Goal: Task Accomplishment & Management: Manage account settings

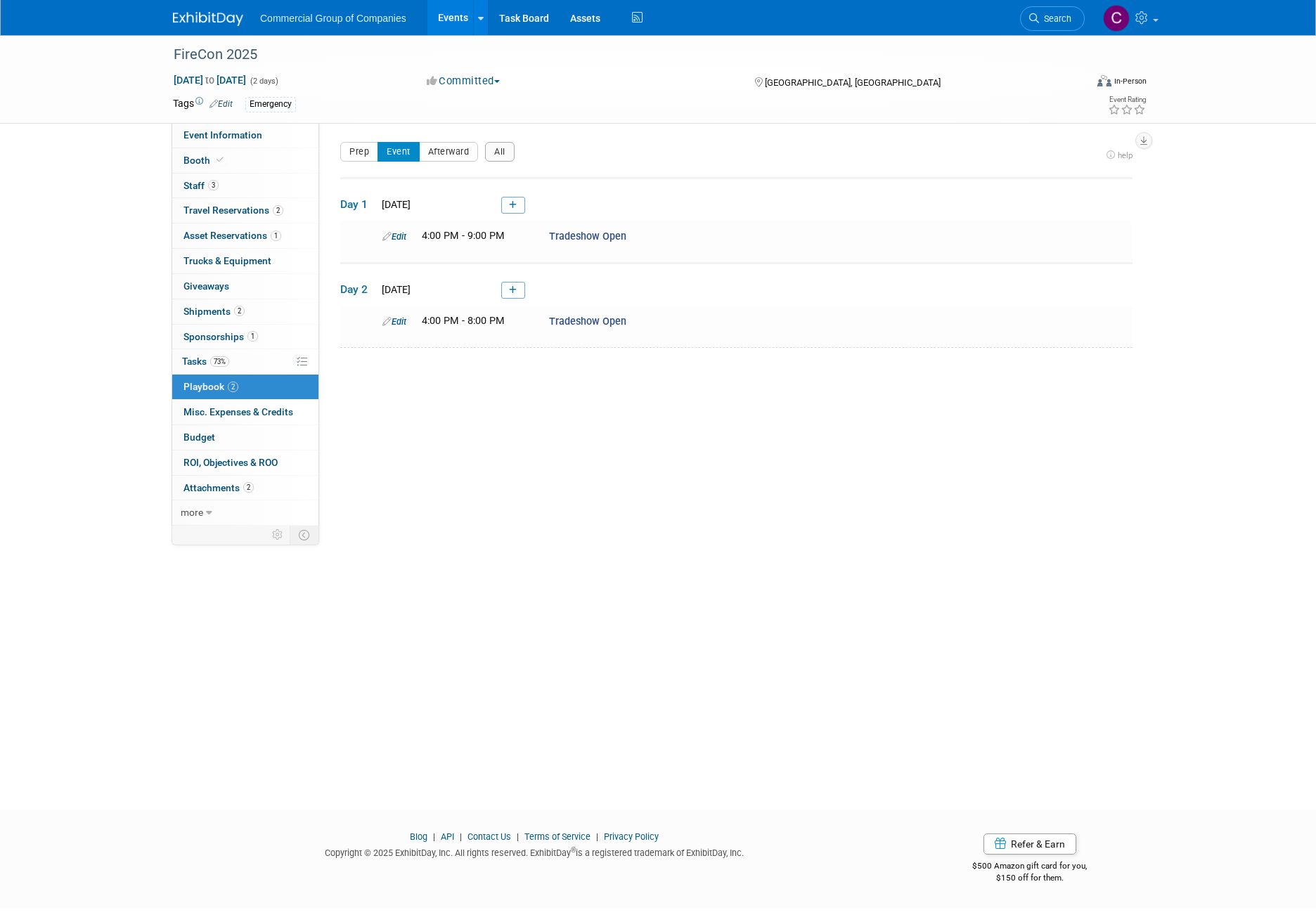
click at [204, 13] on img at bounding box center [208, 19] width 70 height 14
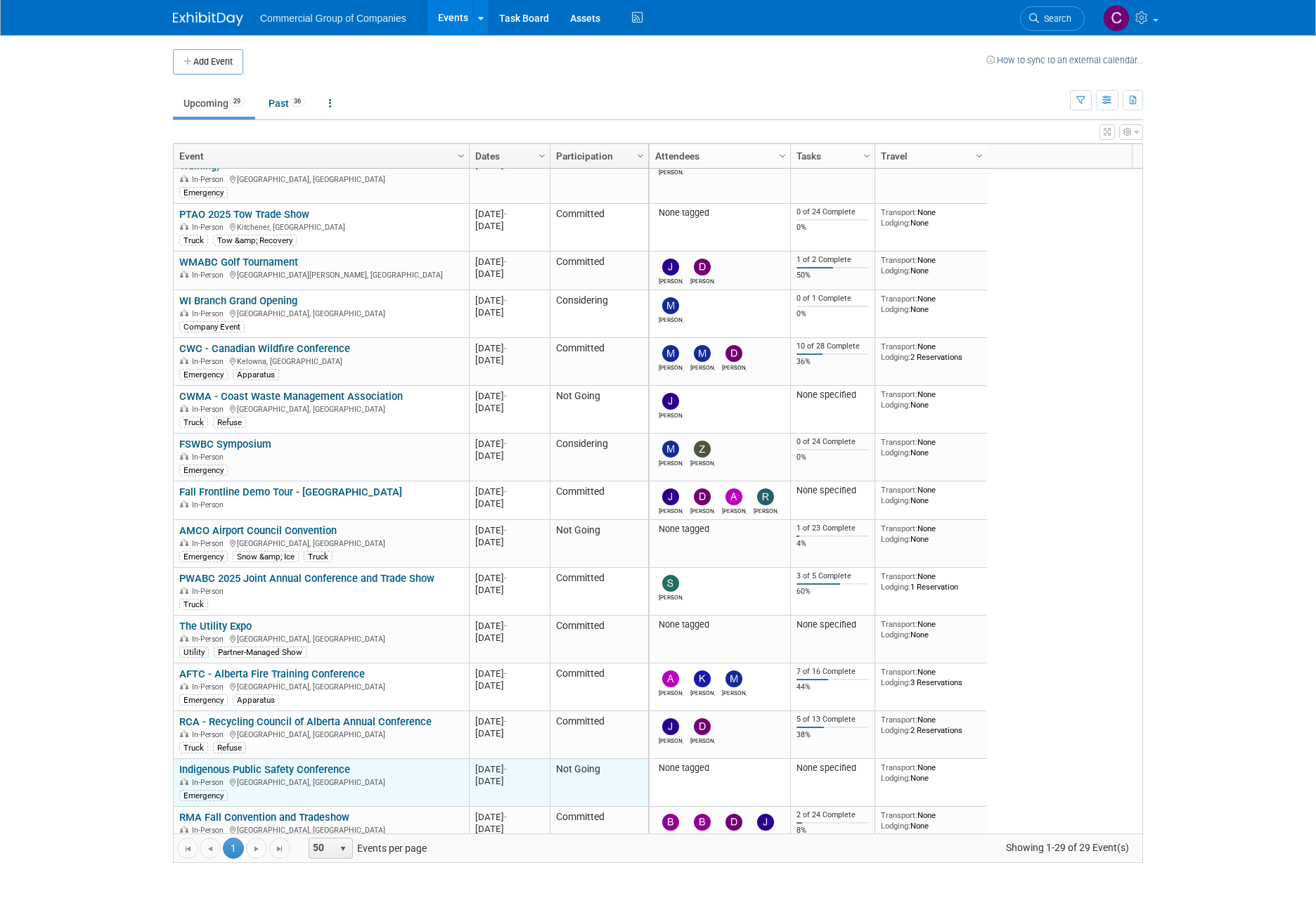
scroll to position [421, 0]
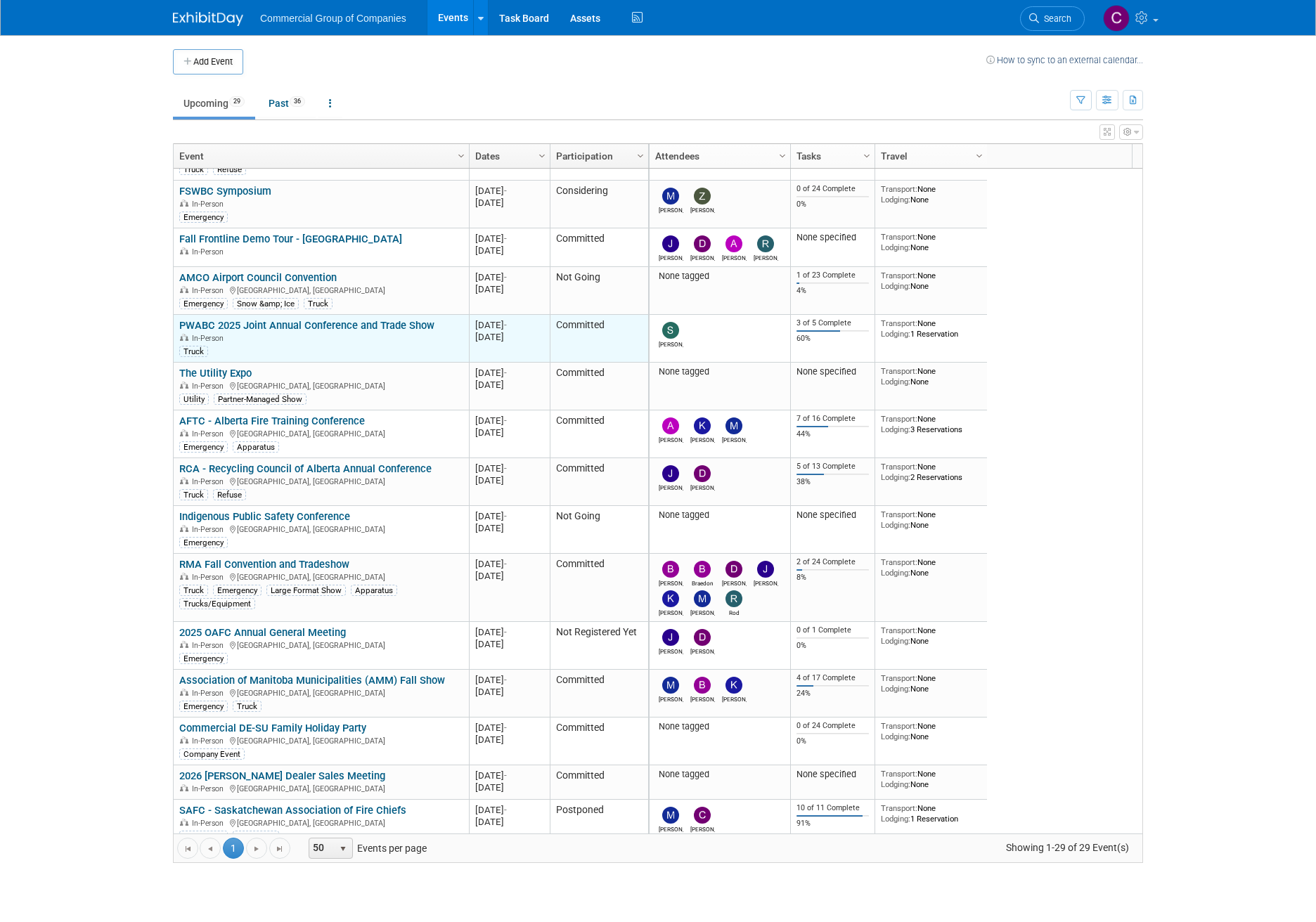
click at [245, 323] on link "PWABC 2025 Joint Annual Conference and Trade Show" at bounding box center [306, 325] width 255 height 13
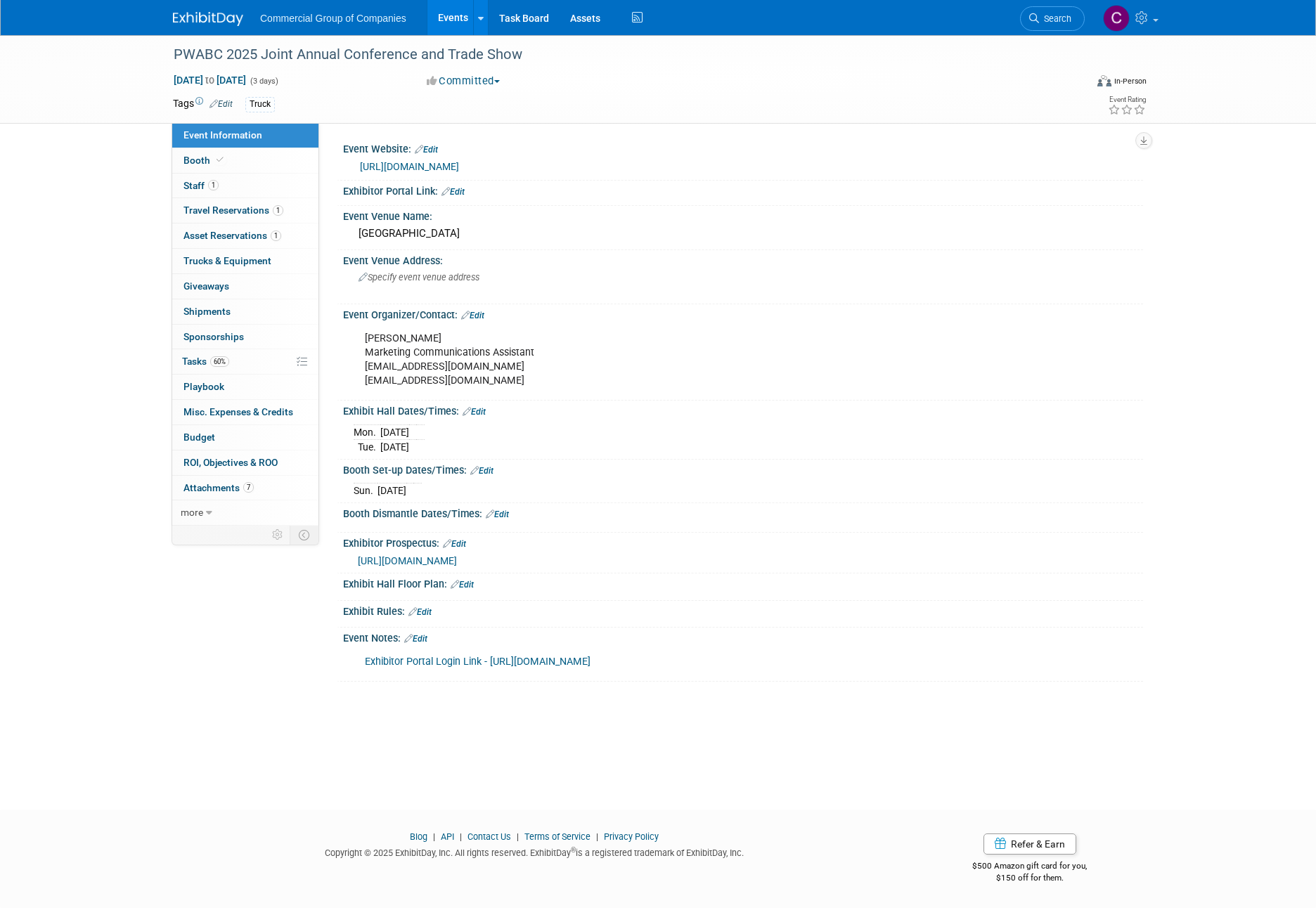
click at [482, 412] on link "Edit" at bounding box center [475, 411] width 23 height 10
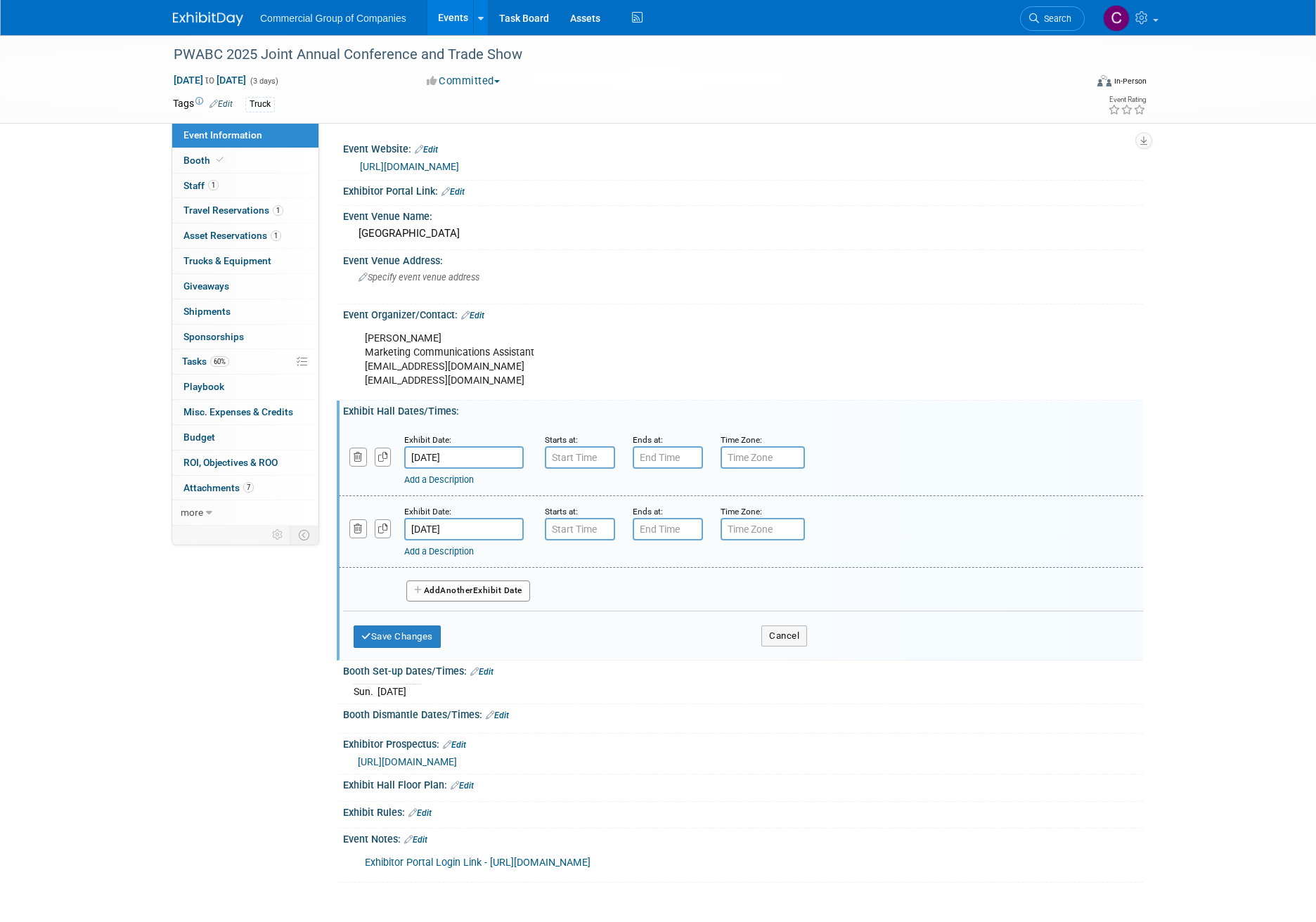
type input "7:00 AM"
click at [551, 461] on input "7:00 AM" at bounding box center [580, 457] width 70 height 23
click at [591, 673] on div "Booth Set-up Dates/Times: Edit" at bounding box center [743, 670] width 800 height 18
click at [489, 668] on link "Edit" at bounding box center [482, 672] width 23 height 10
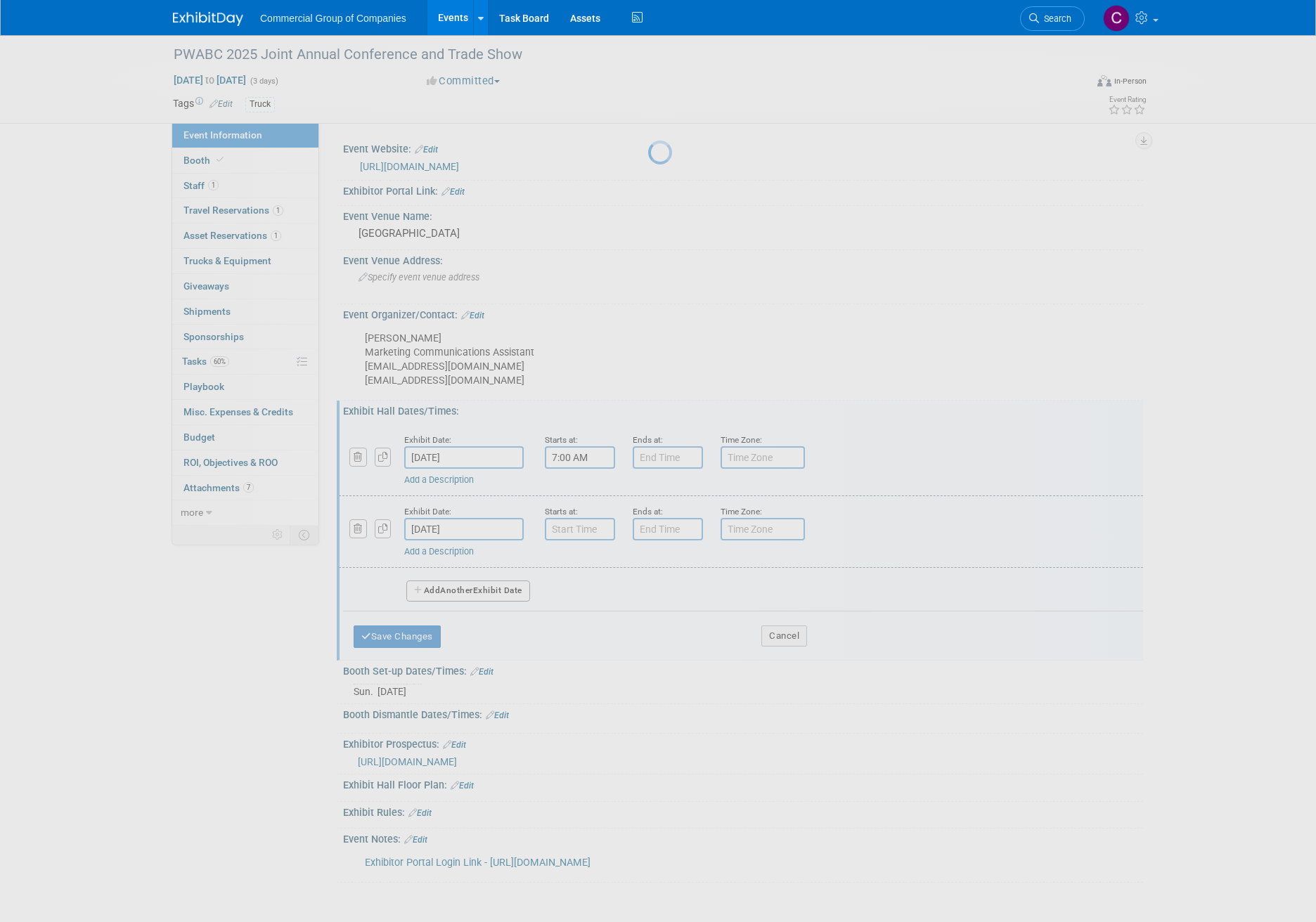
select select "9"
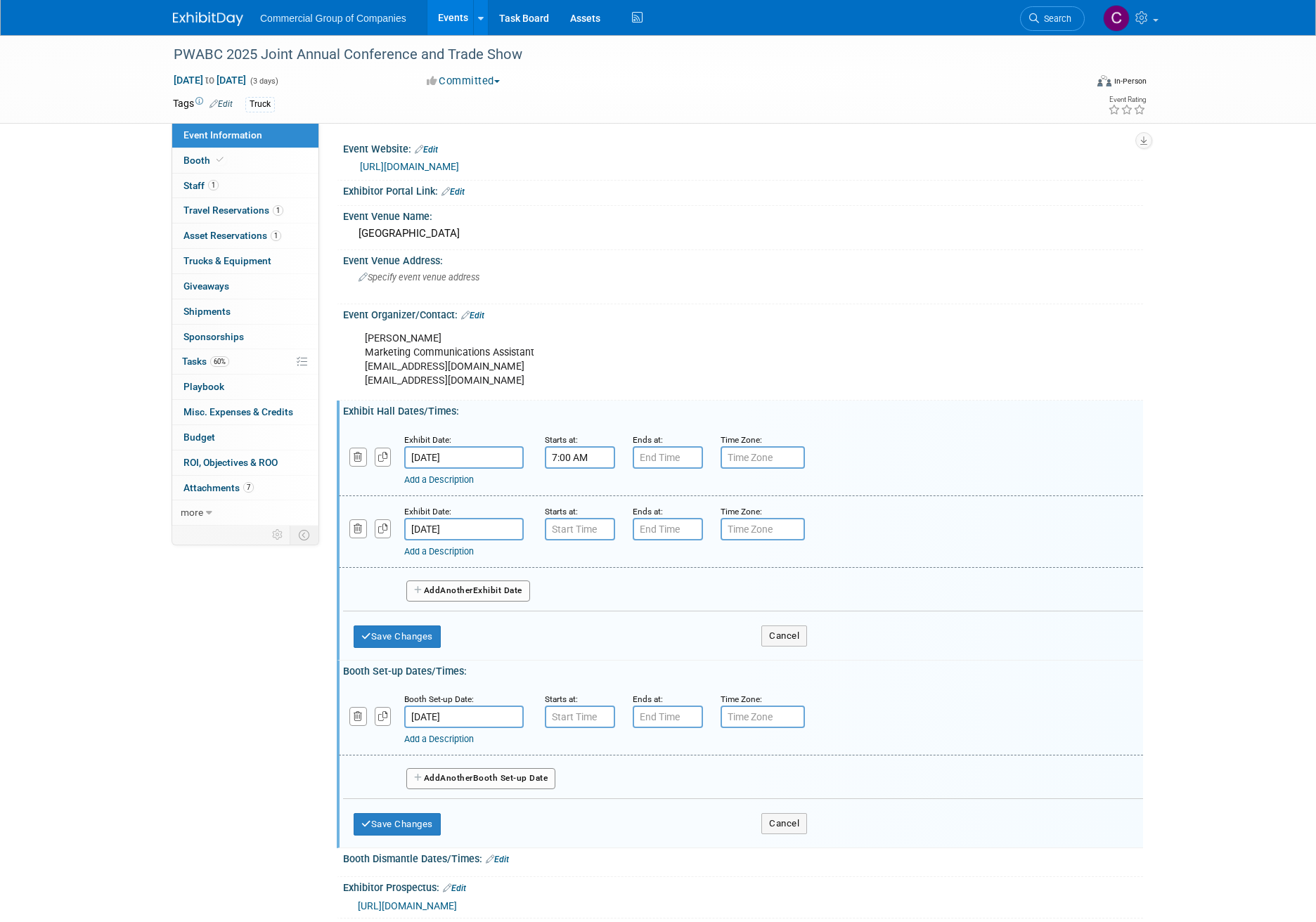
click at [466, 715] on input "Oct 5, 2025" at bounding box center [464, 717] width 120 height 23
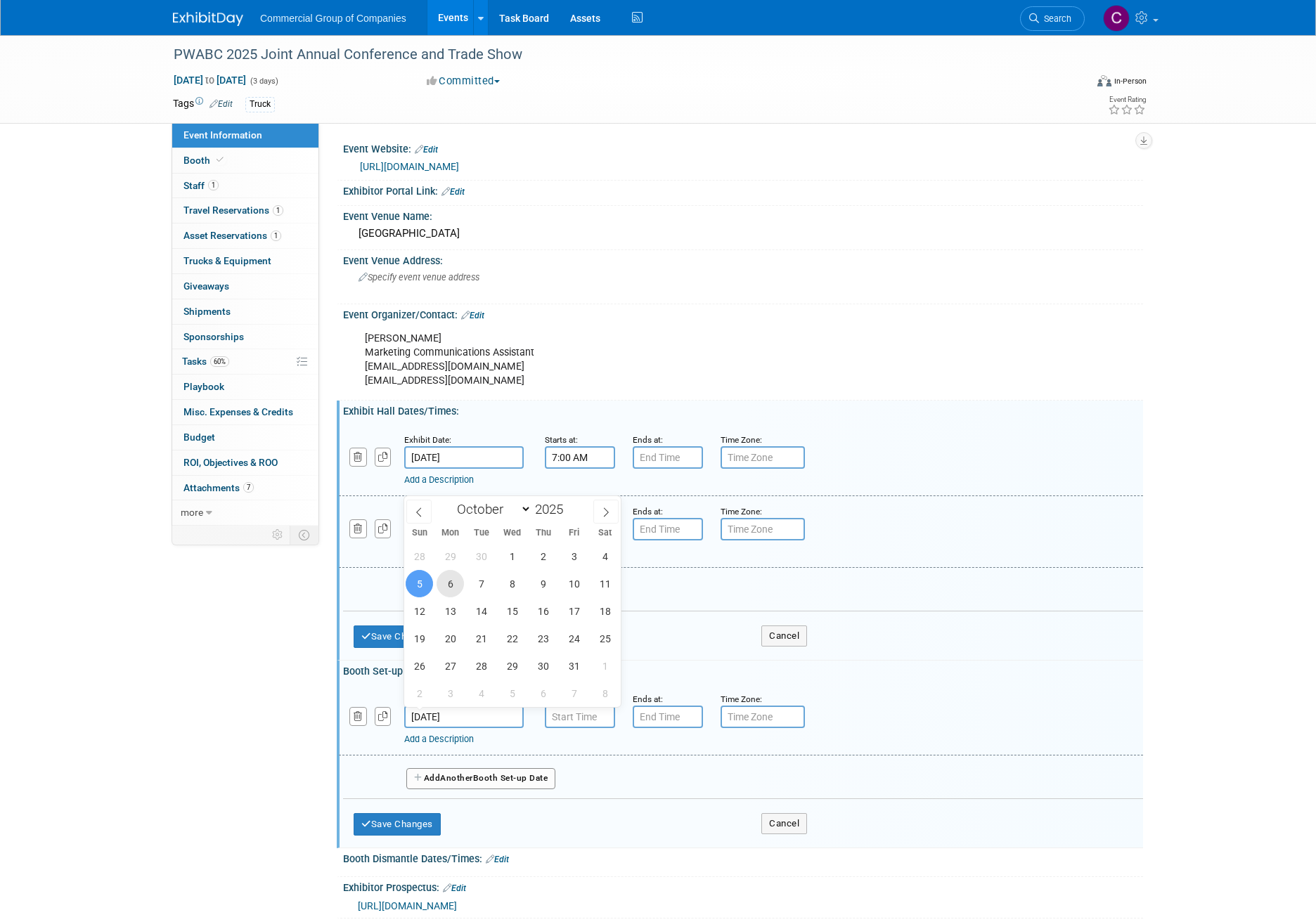
click at [454, 580] on span "6" at bounding box center [450, 583] width 27 height 27
type input "Oct 6, 2025"
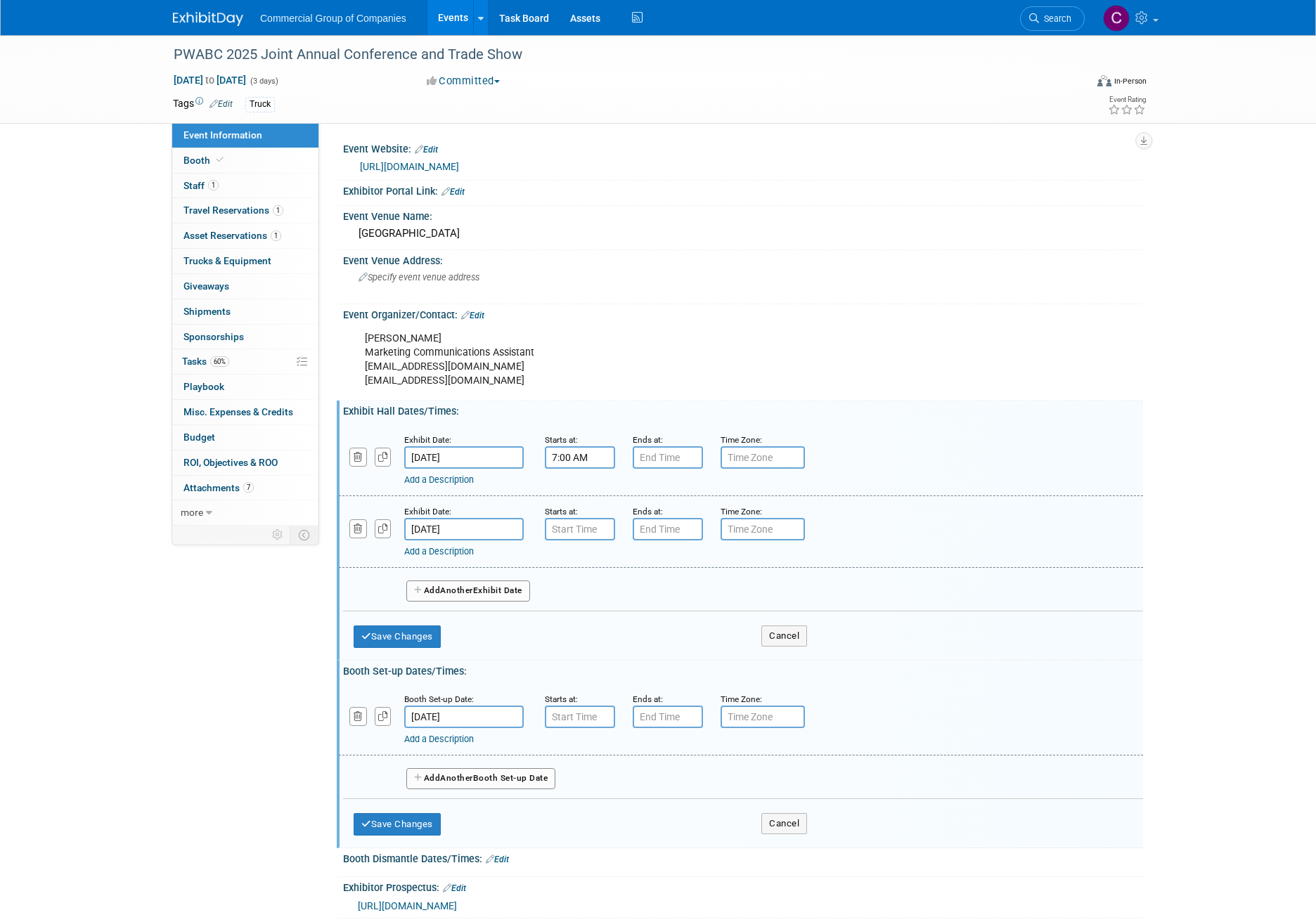
type input "7:00 AM"
click at [559, 712] on input "7:00 AM" at bounding box center [580, 717] width 70 height 23
drag, startPoint x: 685, startPoint y: 843, endPoint x: 682, endPoint y: 809, distance: 34.1
click at [687, 843] on span at bounding box center [681, 844] width 95 height 24
click at [661, 712] on input "7:00 PM" at bounding box center [668, 717] width 70 height 23
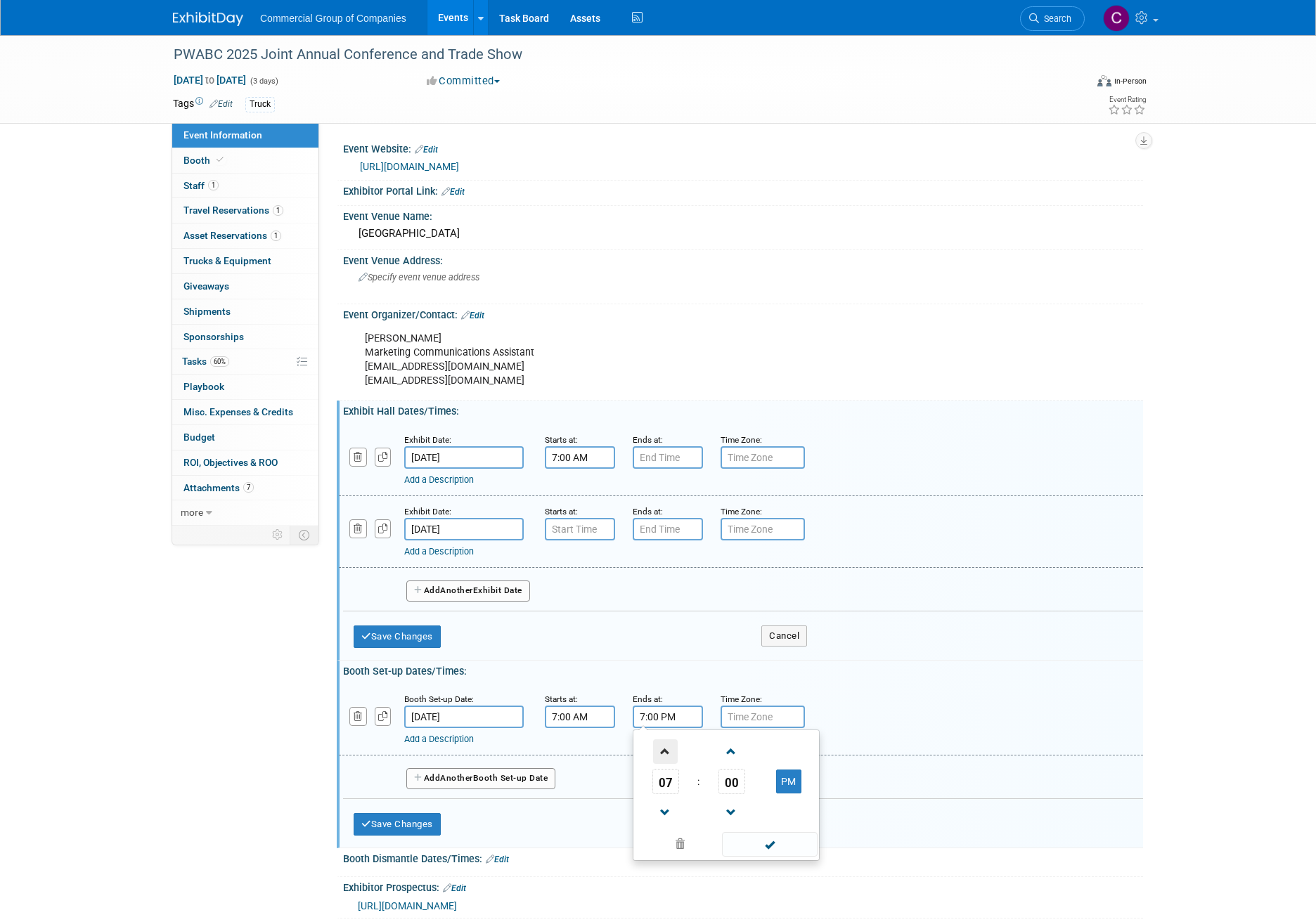
click at [671, 748] on span at bounding box center [665, 751] width 24 height 24
click at [669, 752] on span at bounding box center [665, 751] width 24 height 24
click at [768, 787] on td "PM" at bounding box center [789, 782] width 56 height 25
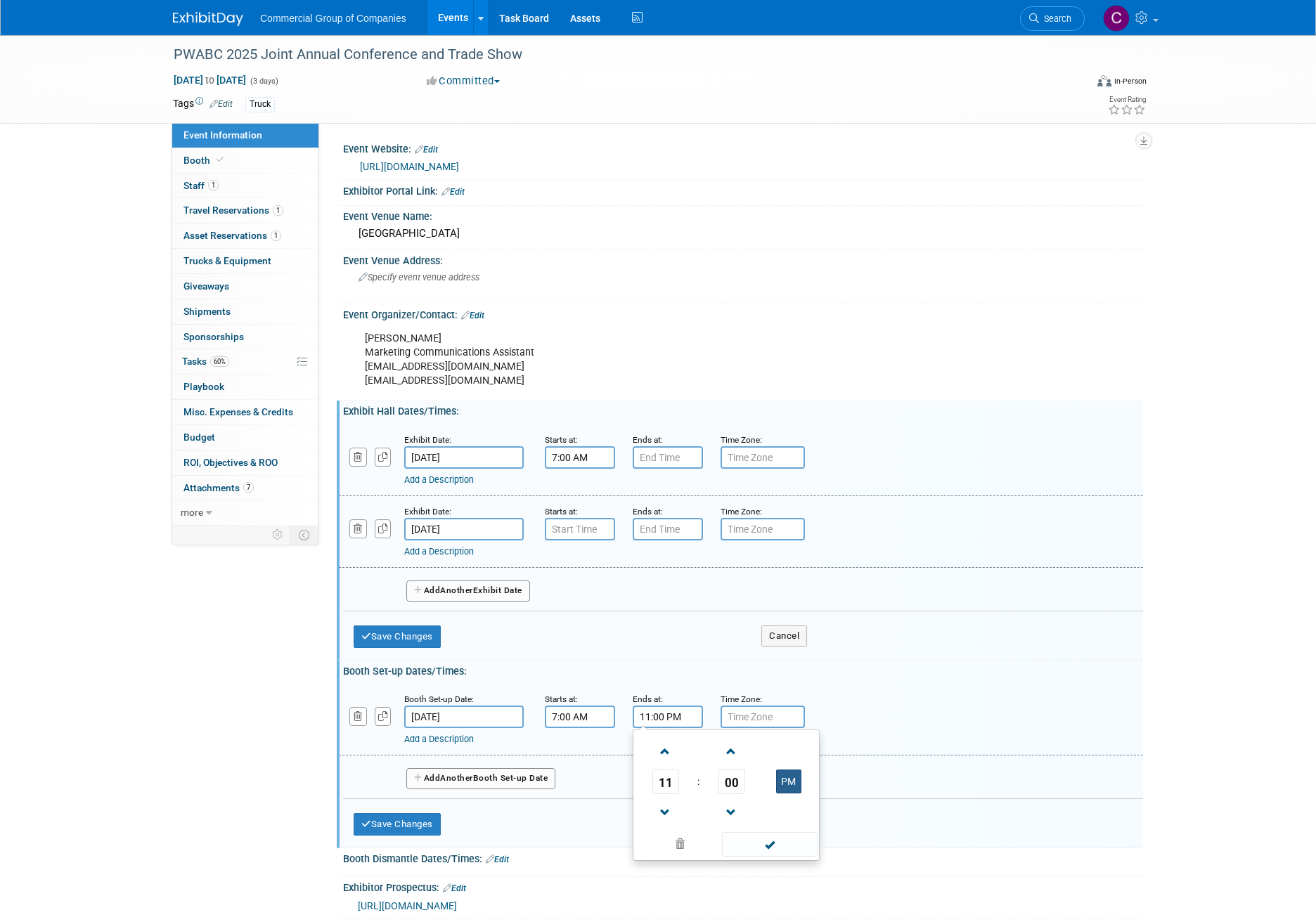
click at [781, 782] on button "PM" at bounding box center [789, 782] width 25 height 24
type input "11:00 AM"
click at [789, 851] on span at bounding box center [769, 844] width 95 height 24
click at [372, 821] on button "Save Changes" at bounding box center [397, 824] width 87 height 23
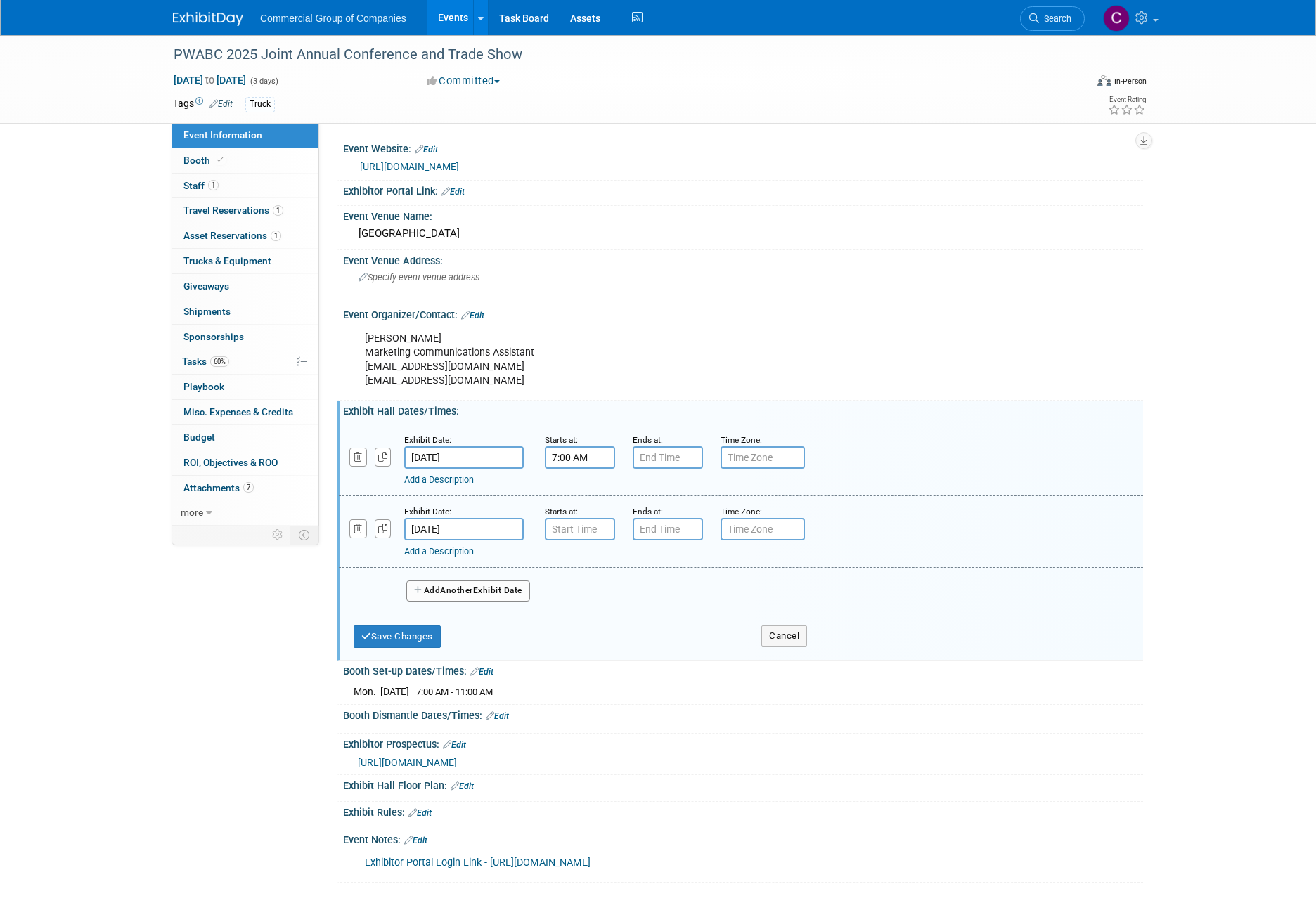
click at [615, 453] on div "Starts at: 7:00 AM" at bounding box center [578, 450] width 88 height 37
click at [597, 454] on input "7:00 AM" at bounding box center [580, 457] width 70 height 23
click at [569, 495] on span at bounding box center [577, 492] width 24 height 24
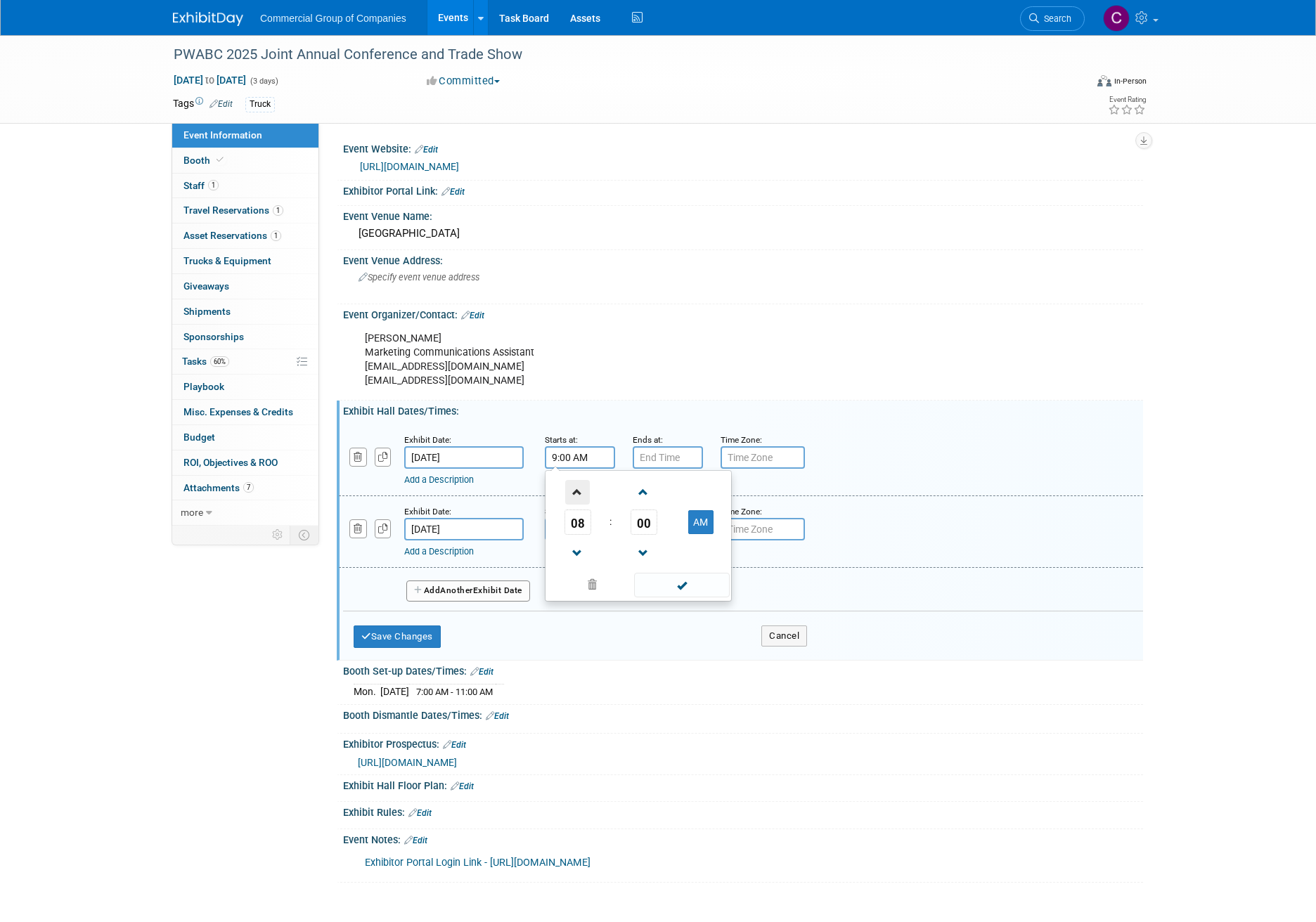
click at [569, 495] on span at bounding box center [577, 492] width 24 height 24
type input "11:00 AM"
click at [658, 592] on span at bounding box center [681, 584] width 95 height 24
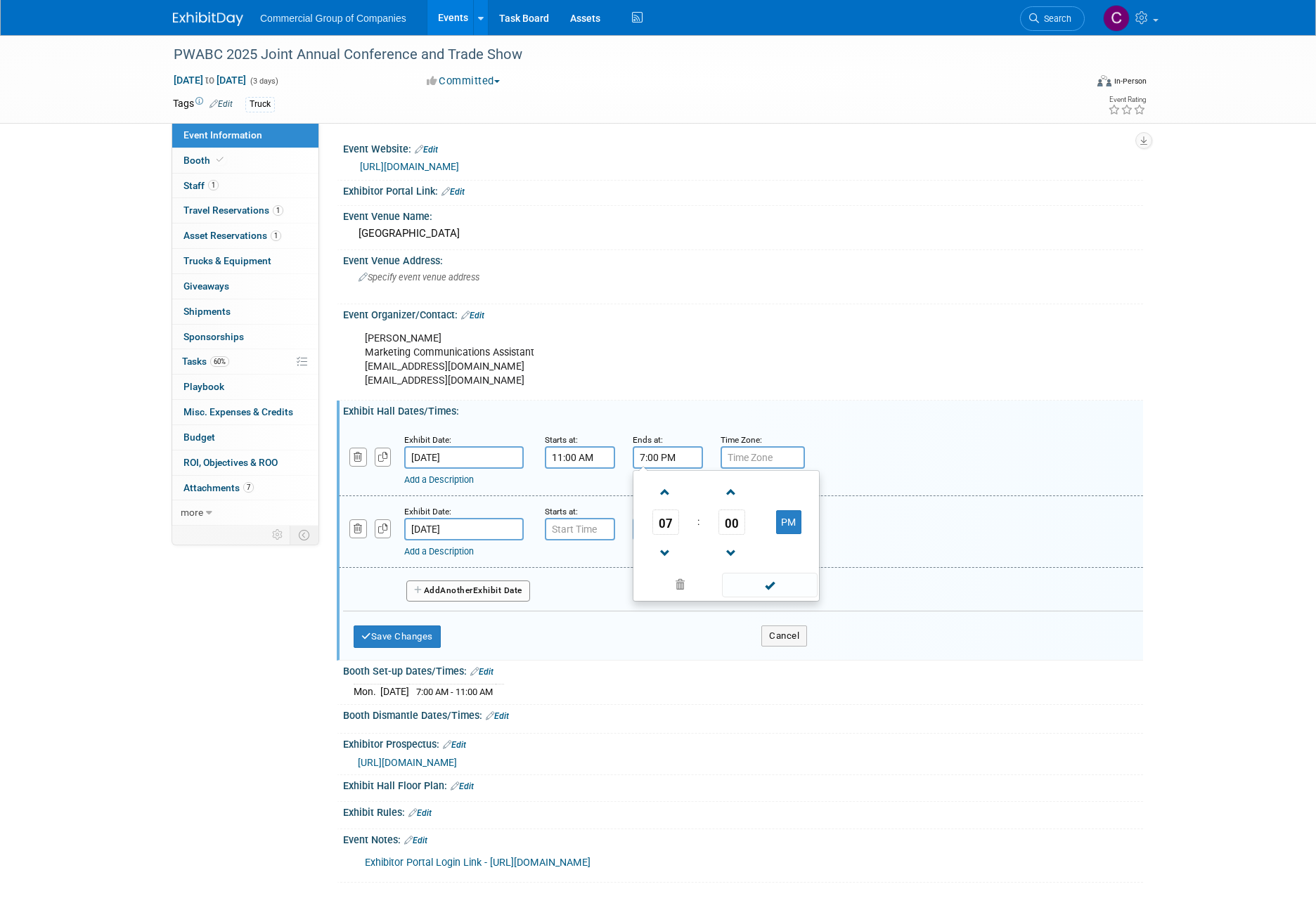
click at [651, 466] on input "7:00 PM" at bounding box center [668, 457] width 70 height 23
click at [673, 527] on span "07" at bounding box center [666, 522] width 27 height 25
click at [737, 526] on td "06" at bounding box center [749, 530] width 45 height 38
click at [737, 523] on span "00" at bounding box center [732, 522] width 27 height 25
click at [742, 532] on td "30" at bounding box center [749, 530] width 45 height 38
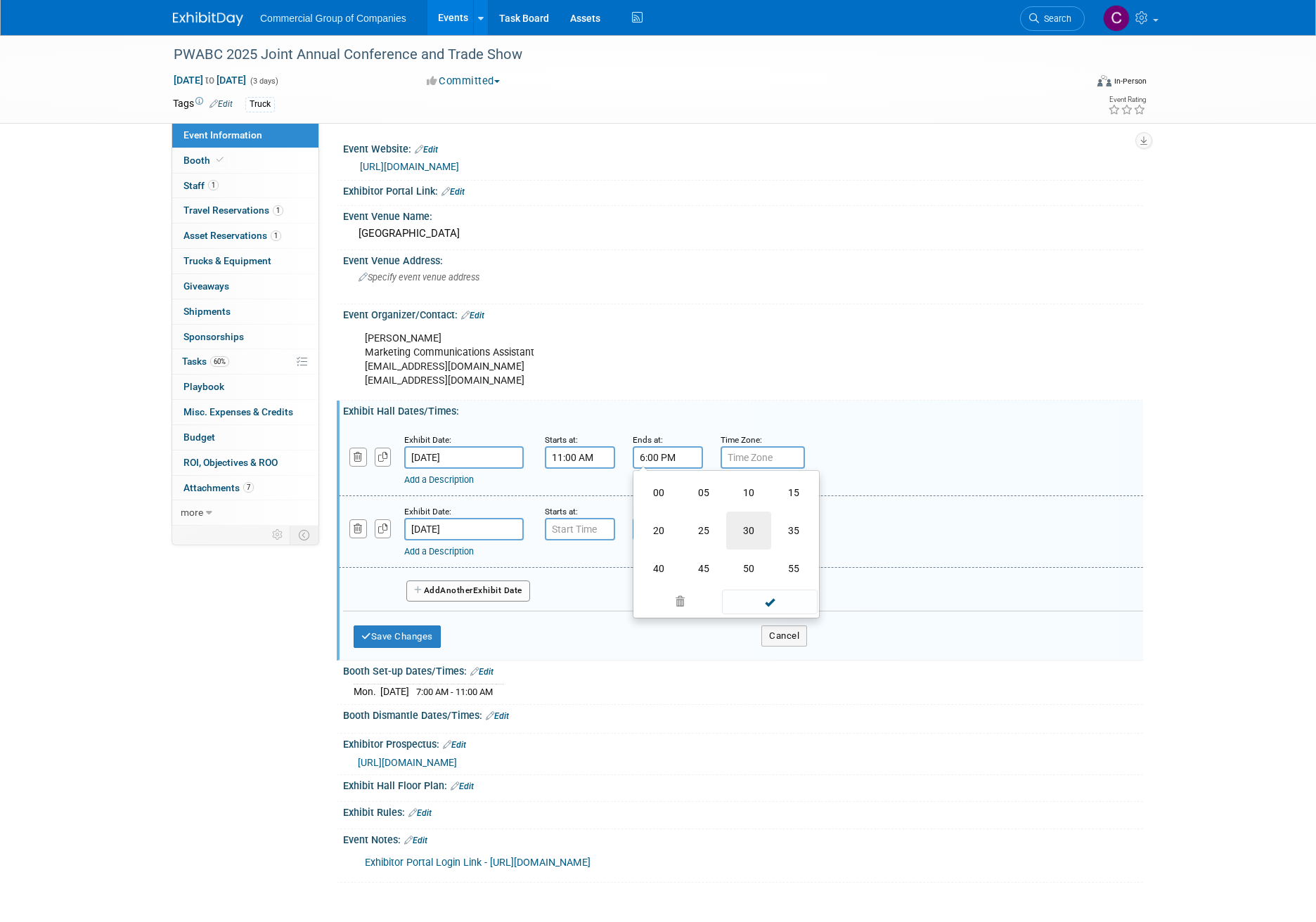
type input "6:30 PM"
click at [772, 582] on span at bounding box center [769, 584] width 95 height 24
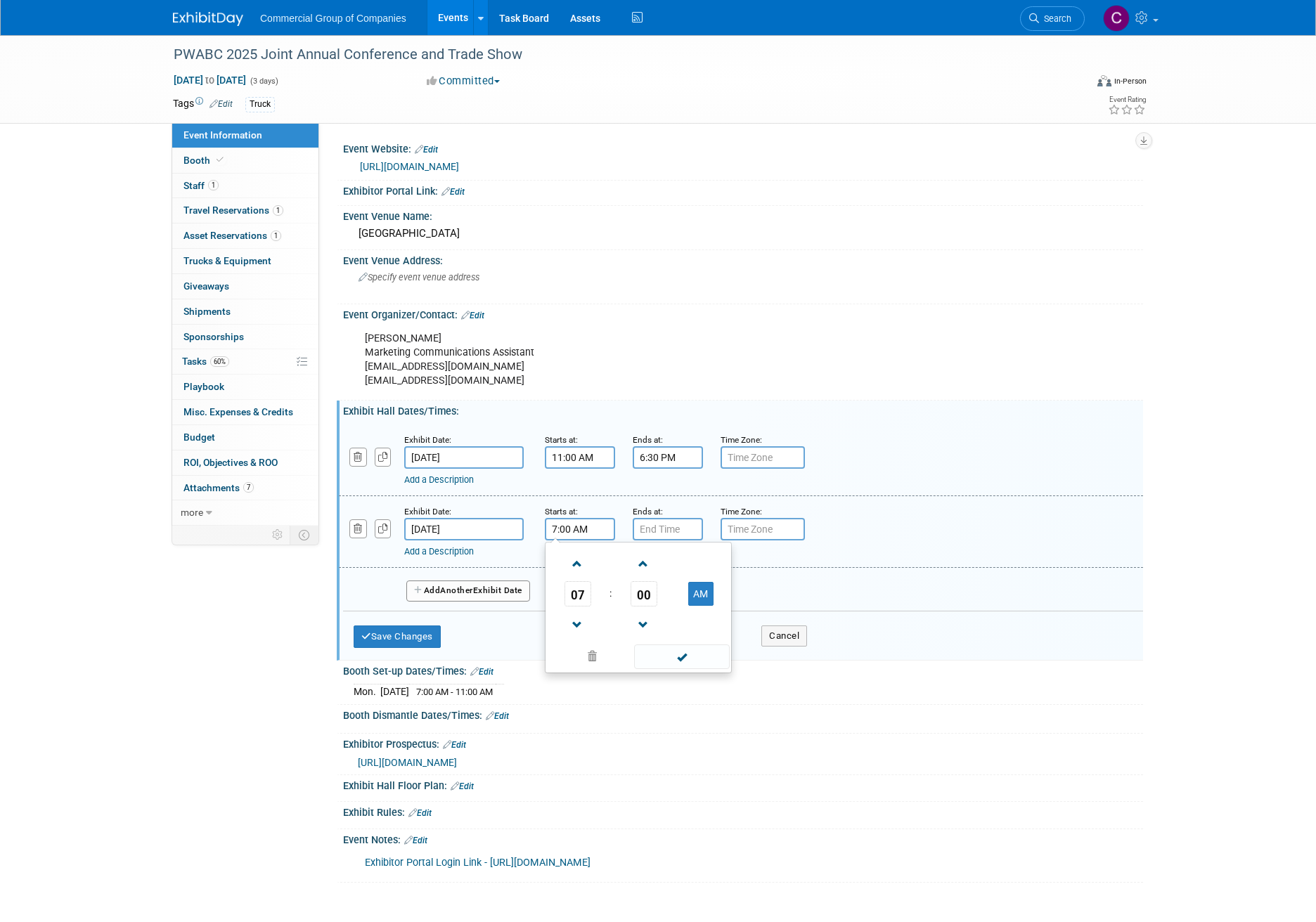
click at [549, 520] on input "7:00 AM" at bounding box center [580, 529] width 70 height 23
click at [570, 566] on span at bounding box center [577, 564] width 24 height 24
click at [662, 588] on td "00" at bounding box center [643, 594] width 59 height 25
click at [647, 589] on span "00" at bounding box center [644, 594] width 27 height 25
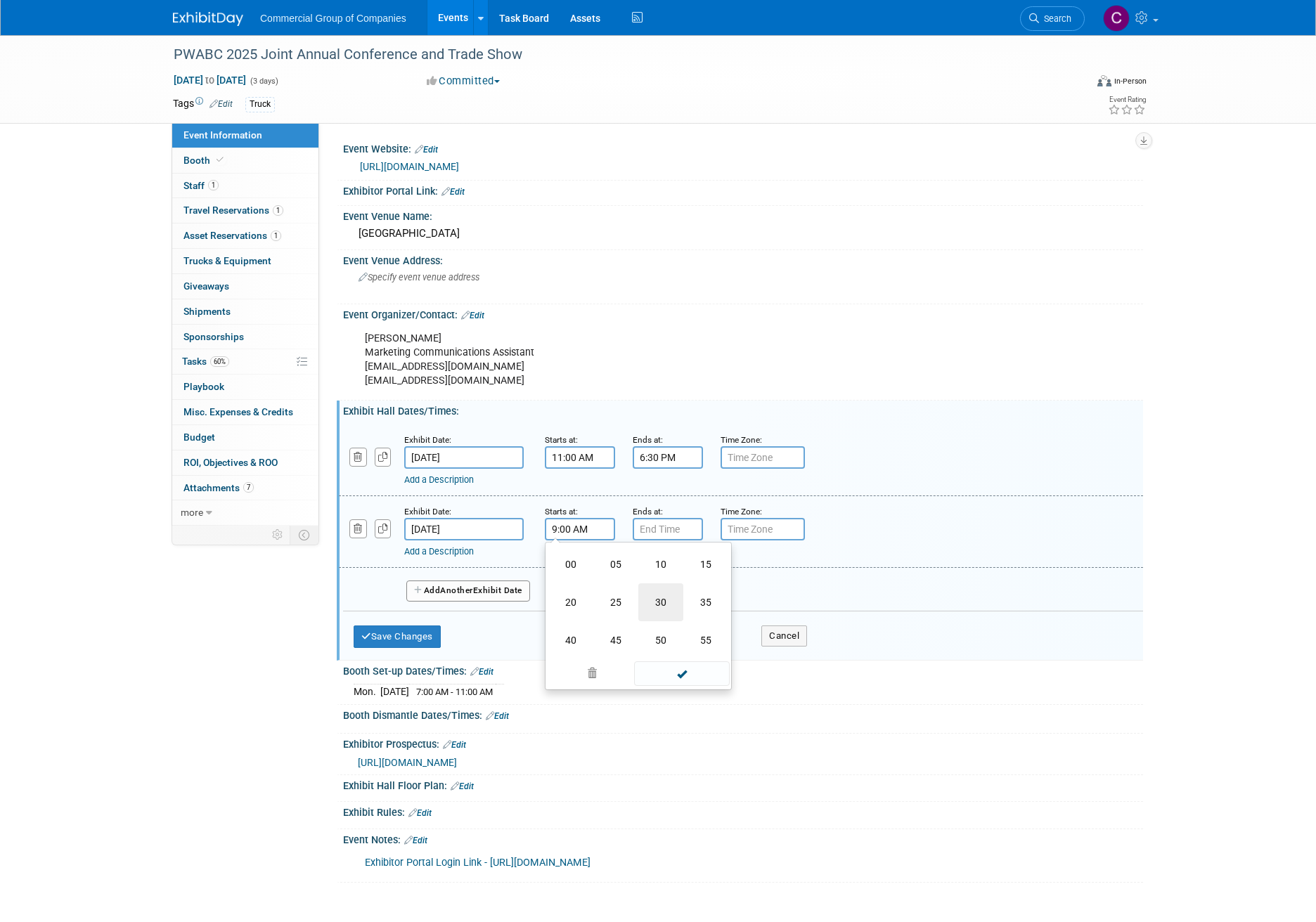
click at [651, 601] on td "30" at bounding box center [661, 602] width 45 height 38
type input "9:30 AM"
click at [661, 537] on input "7:00 PM" at bounding box center [668, 529] width 70 height 23
click at [662, 617] on span at bounding box center [665, 625] width 24 height 24
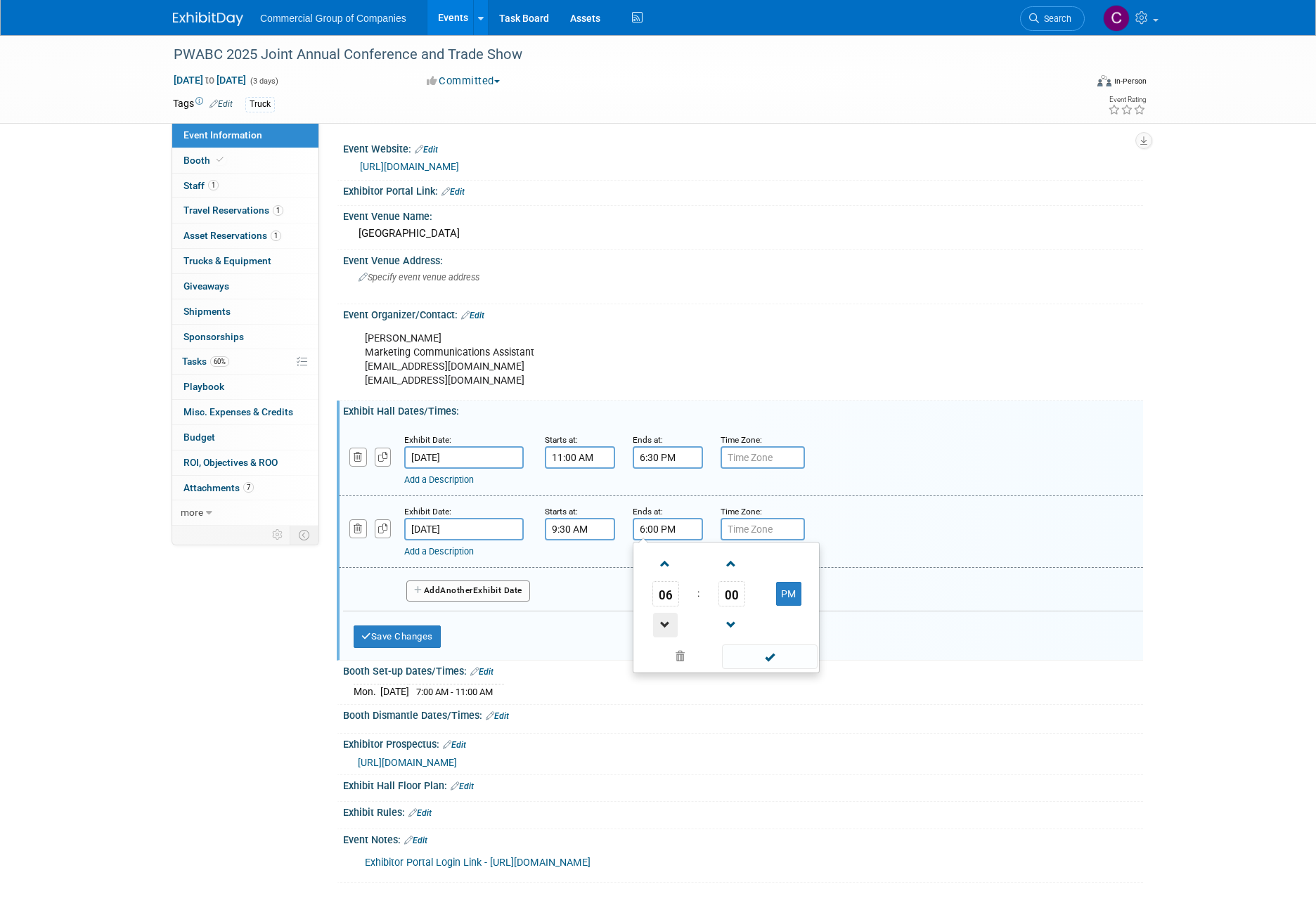
type input "5:00 PM"
click at [760, 659] on span at bounding box center [769, 656] width 95 height 24
click at [419, 640] on button "Save Changes" at bounding box center [397, 637] width 87 height 23
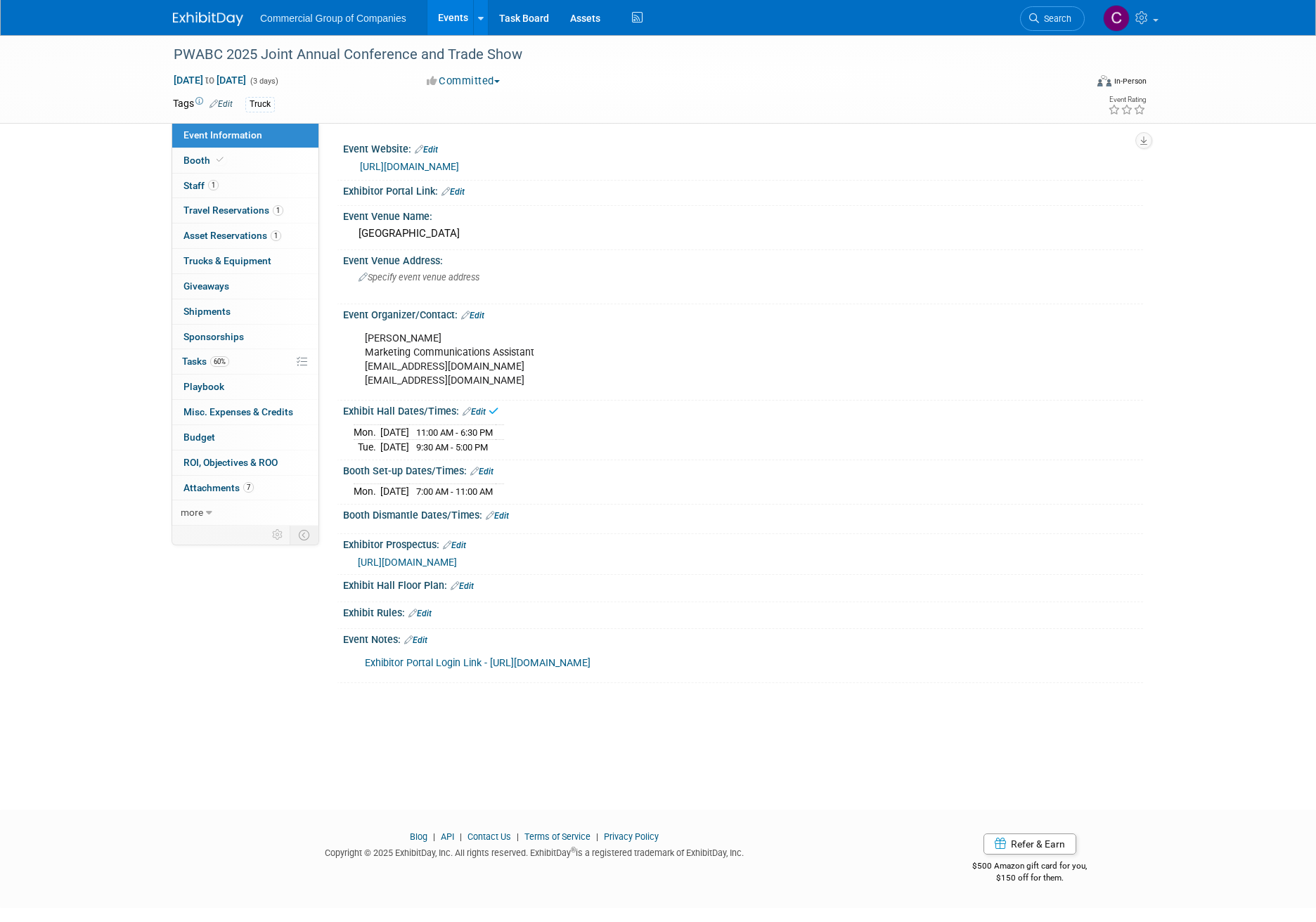
click at [498, 515] on link "Edit" at bounding box center [497, 516] width 23 height 10
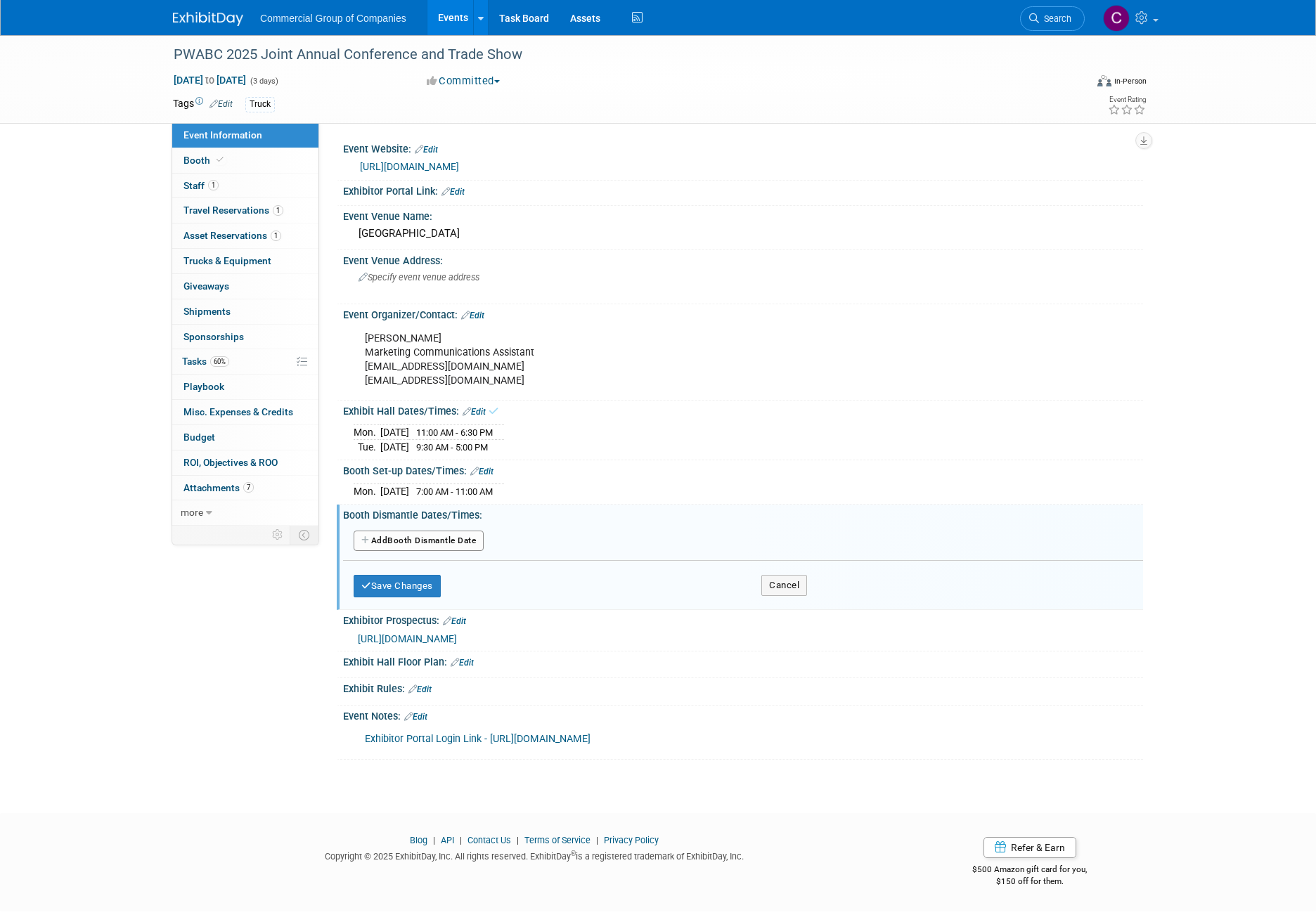
click at [430, 537] on button "Add Another Booth Dismantle Date" at bounding box center [419, 540] width 130 height 21
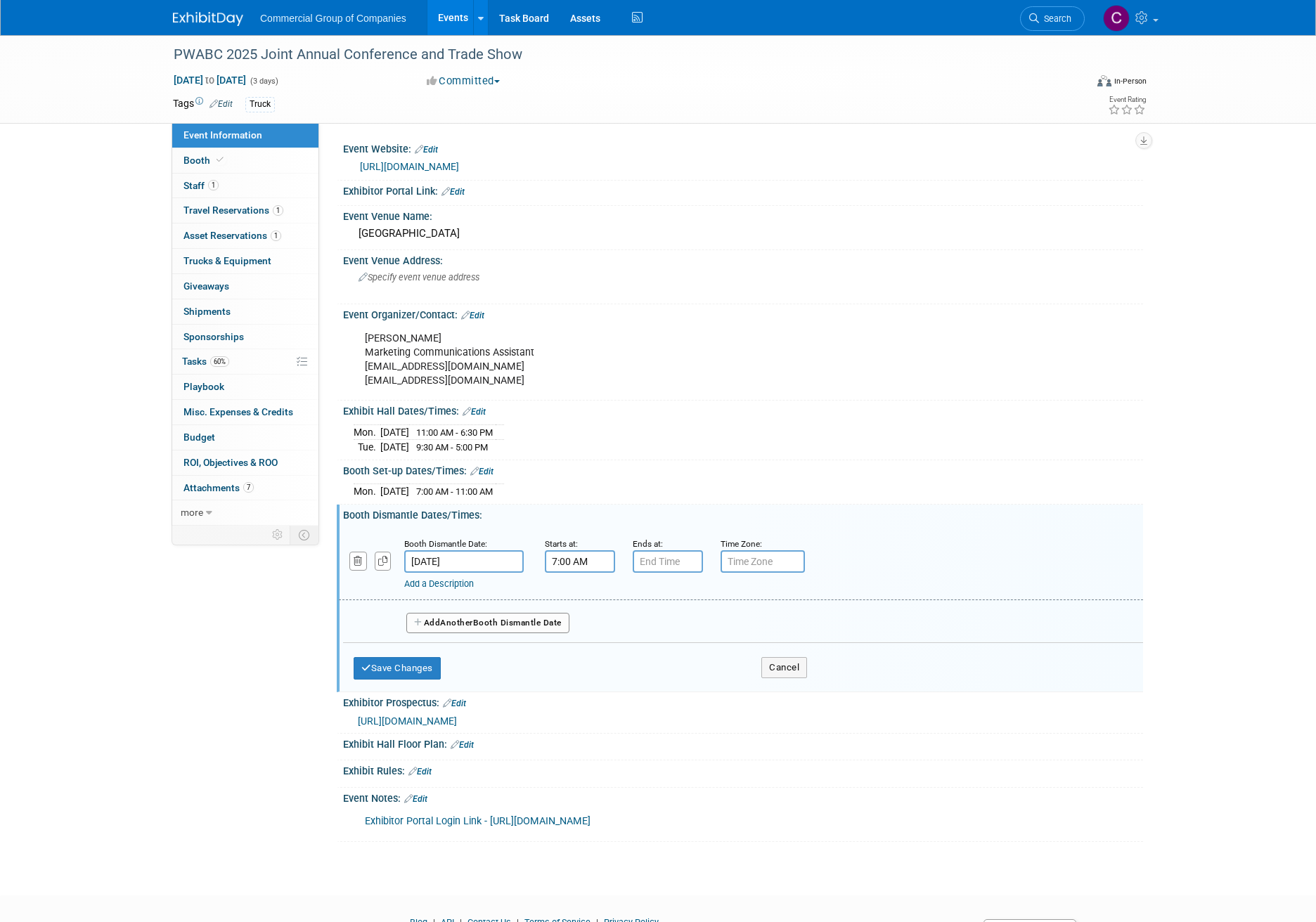
click at [571, 553] on input "7:00 AM" at bounding box center [580, 561] width 70 height 23
click at [578, 651] on span at bounding box center [577, 657] width 24 height 24
click at [697, 631] on button "AM" at bounding box center [701, 626] width 25 height 24
type input "5:00 PM"
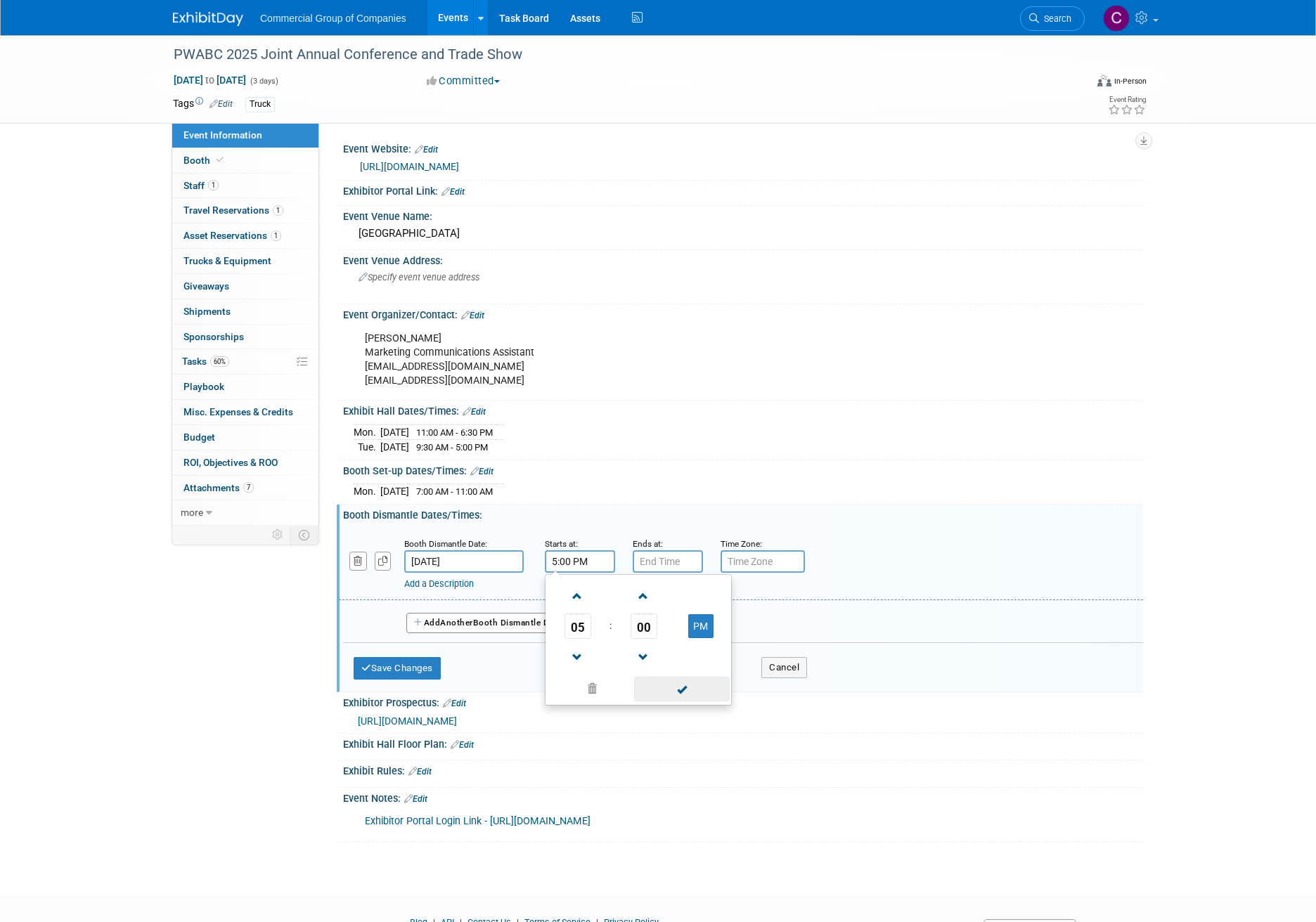
click at [695, 681] on span at bounding box center [681, 689] width 95 height 24
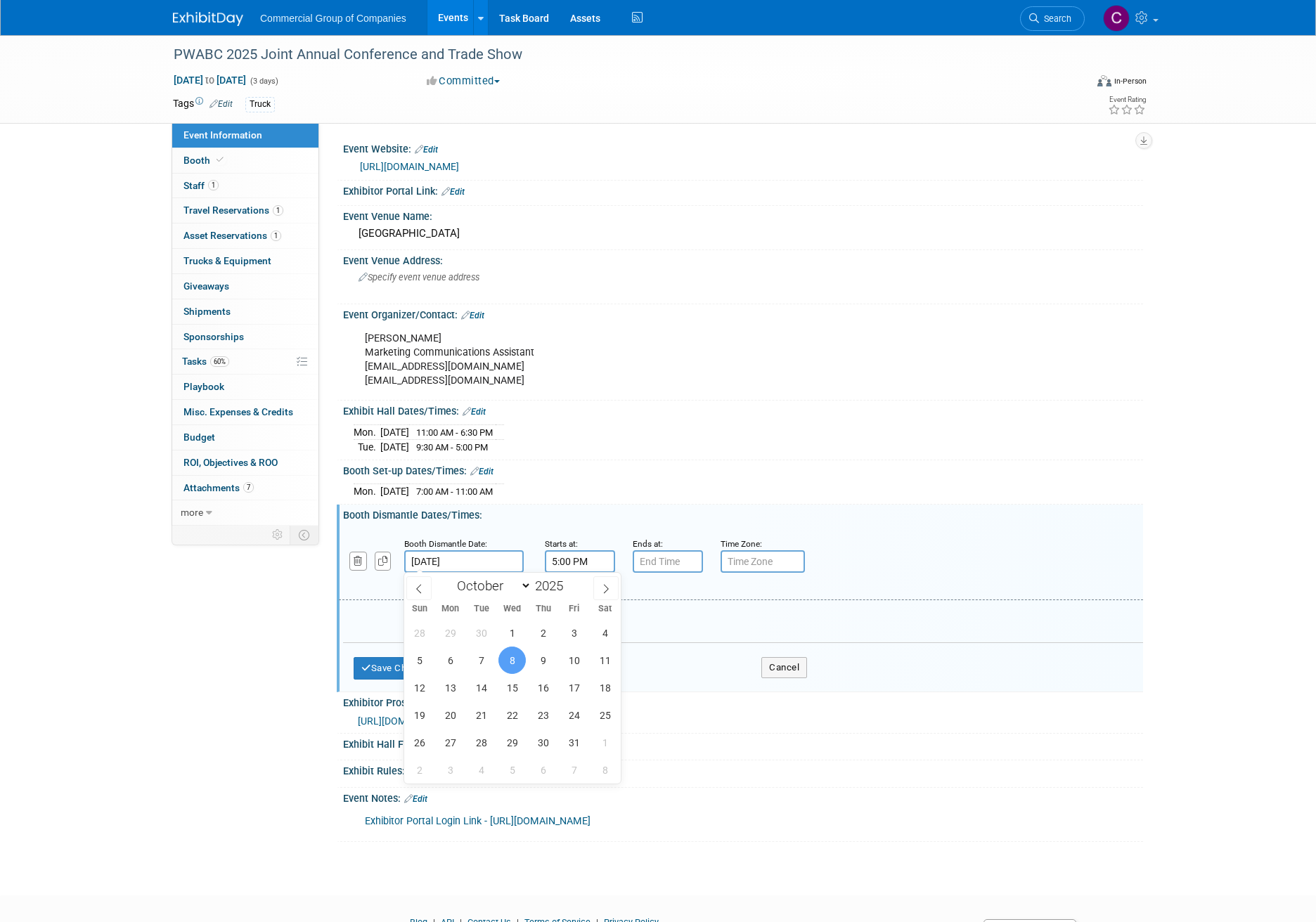
click at [452, 568] on input "Oct 8, 2025" at bounding box center [464, 561] width 120 height 23
click at [490, 654] on span "7" at bounding box center [481, 660] width 27 height 27
type input "Oct 7, 2025"
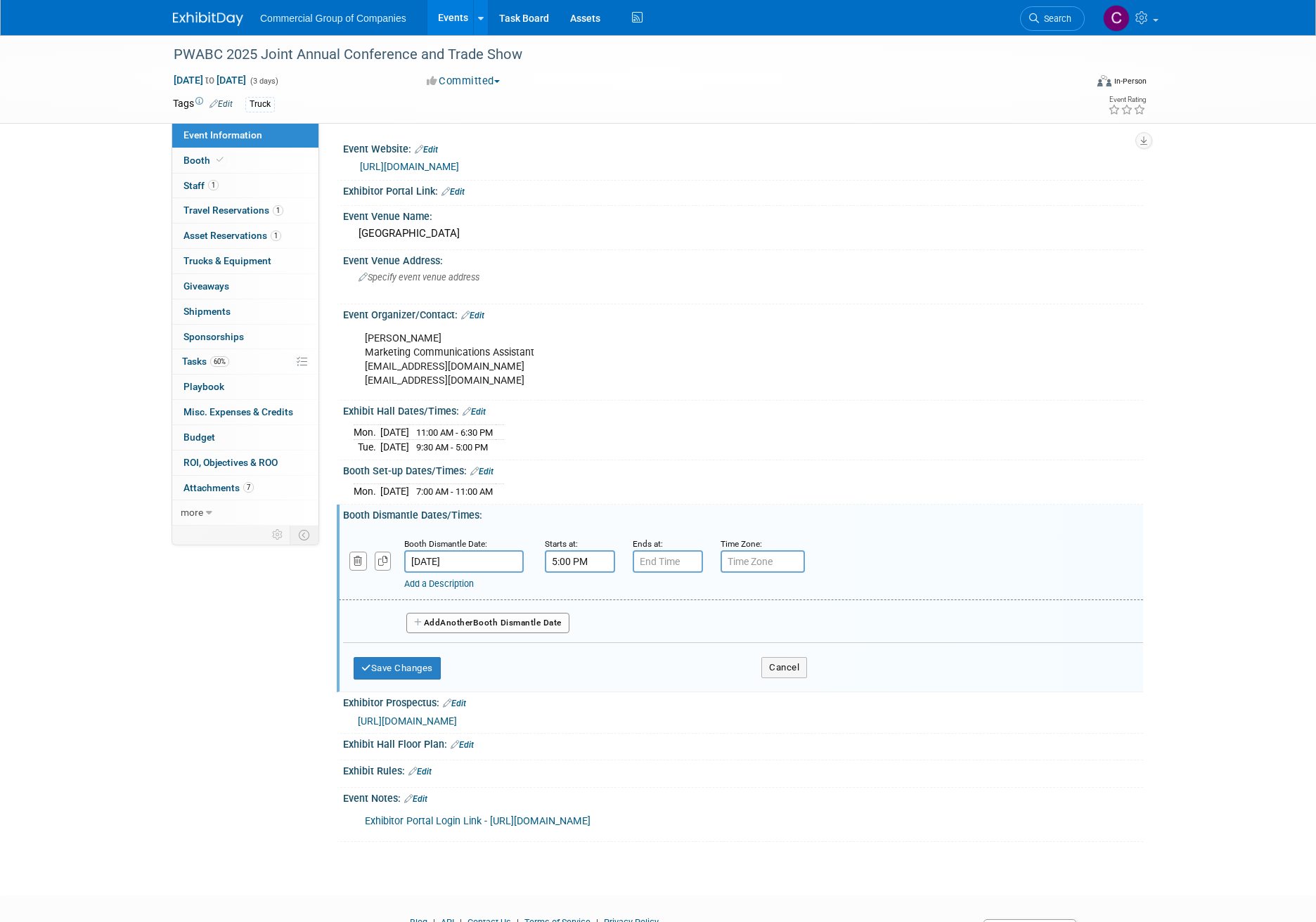
type input "7:00 PM"
click at [671, 568] on input "7:00 PM" at bounding box center [668, 561] width 70 height 23
click at [673, 687] on span at bounding box center [680, 689] width 85 height 24
click at [793, 693] on span at bounding box center [769, 689] width 95 height 24
click at [408, 677] on button "Save Changes" at bounding box center [397, 668] width 87 height 23
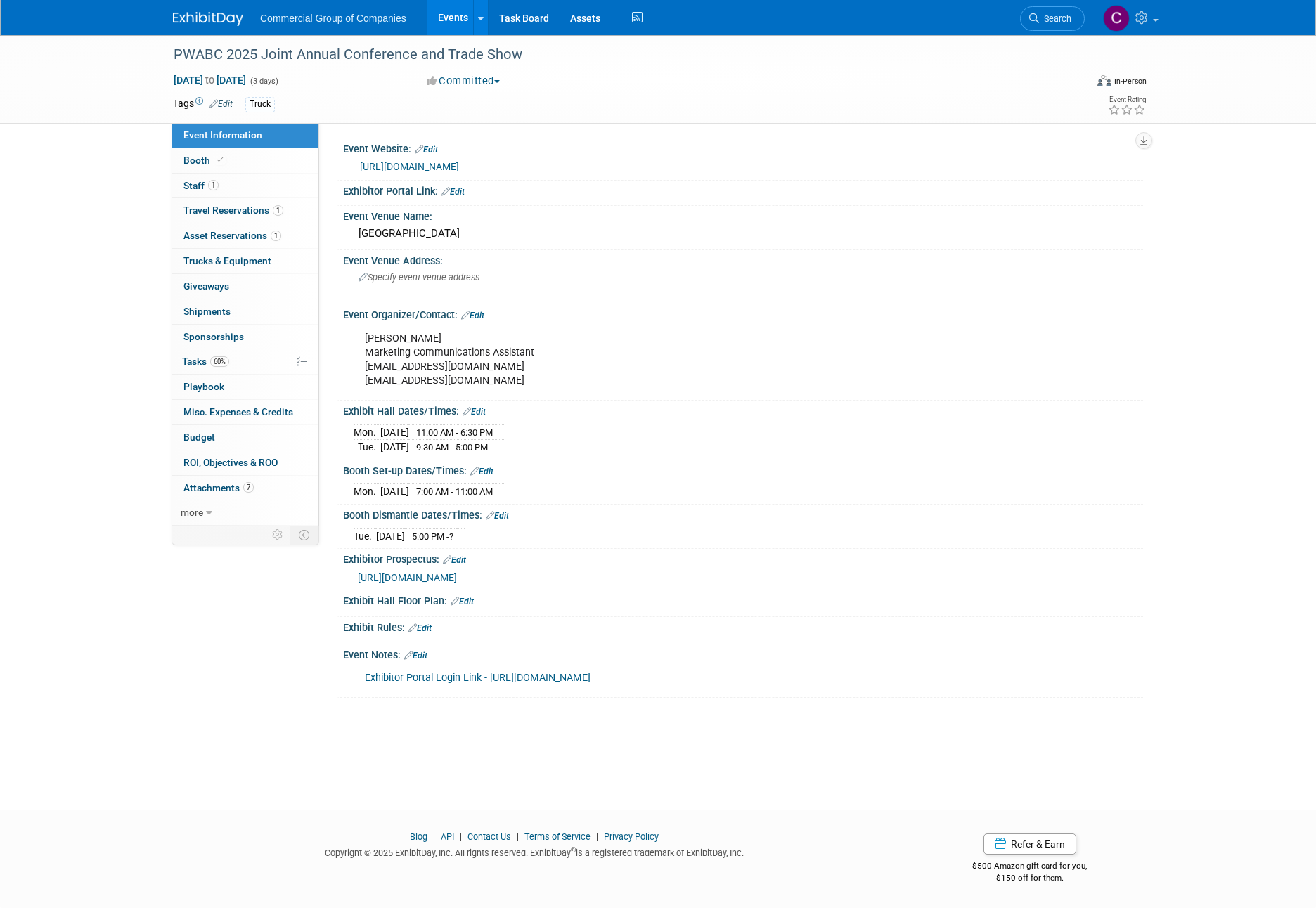
click at [459, 171] on link "https://site.pheedloop.com/event/EVELZAEHYMRUY/conferencepage2025" at bounding box center [410, 167] width 99 height 11
click at [549, 682] on link "Exhibitor Portal Login Link - https://pheedloop.com/mail/c/emreq_RVeGZXPL/" at bounding box center [477, 677] width 226 height 12
drag, startPoint x: 458, startPoint y: 384, endPoint x: 364, endPoint y: 383, distance: 94.0
click at [364, 383] on div "Amanda Weloy Marketing Communications Assistant jac2025@bcmsa.ca aweloy@bcmsa.ca" at bounding box center [671, 360] width 633 height 70
copy div "aweloy@bcmsa.ca"
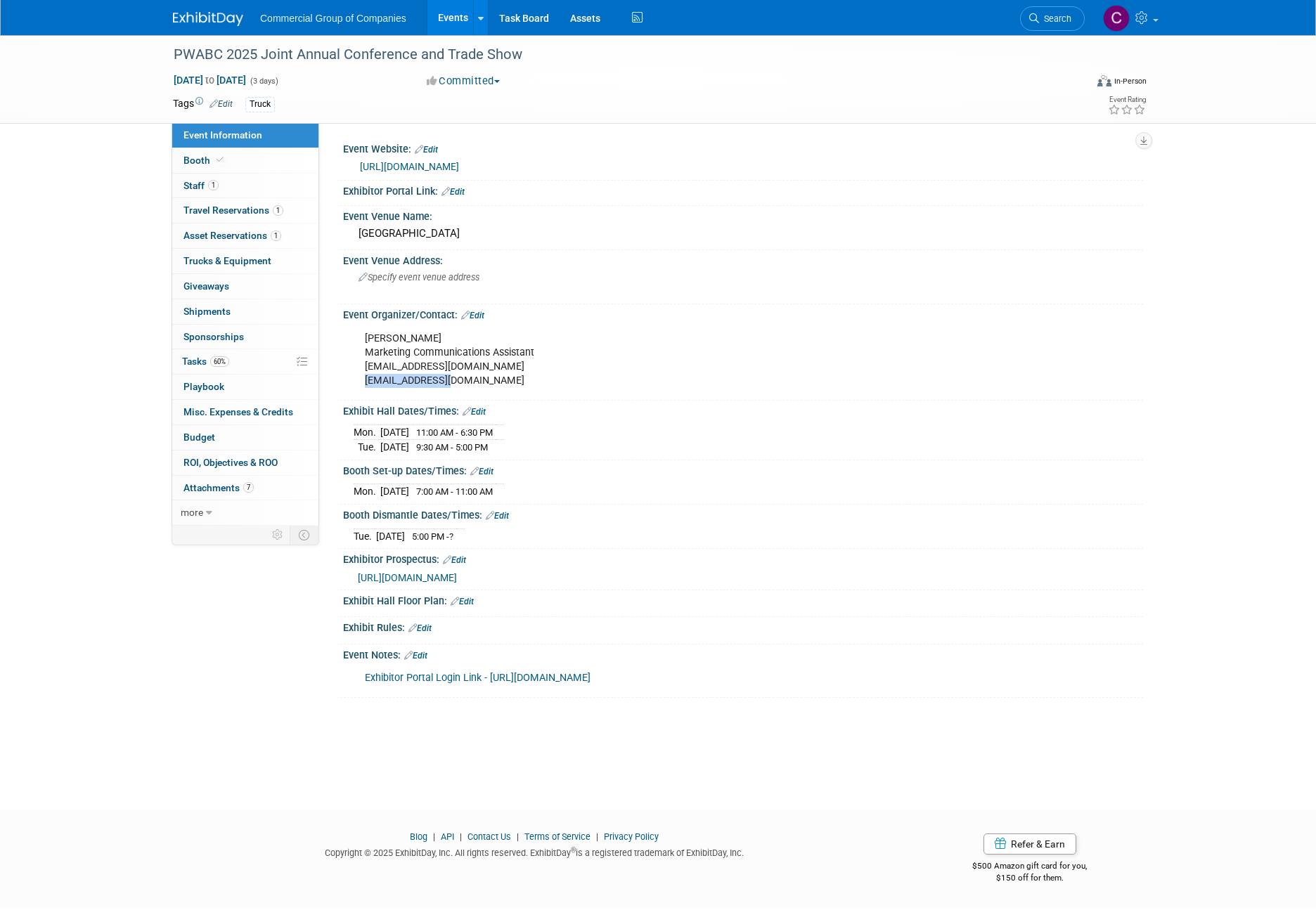
click at [576, 675] on link "Exhibitor Portal Login Link - https://pheedloop.com/mail/c/emreq_RVeGZXPL/" at bounding box center [477, 677] width 226 height 12
